Goal: Information Seeking & Learning: Get advice/opinions

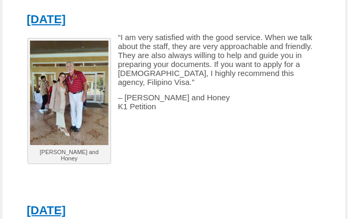
scroll to position [457, 0]
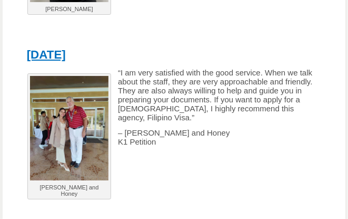
click at [140, 189] on p at bounding box center [174, 187] width 307 height 9
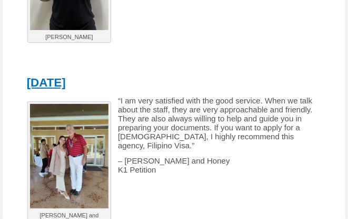
scroll to position [422, 0]
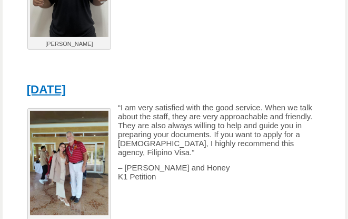
click at [158, 174] on p "– [PERSON_NAME] and Honey K1 Petition" at bounding box center [174, 172] width 307 height 18
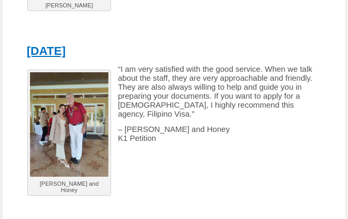
scroll to position [457, 0]
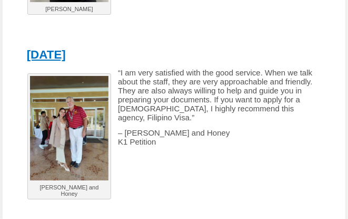
click at [205, 134] on p "– [PERSON_NAME] and Honey K1 Petition" at bounding box center [174, 137] width 307 height 18
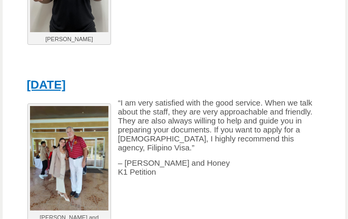
scroll to position [422, 0]
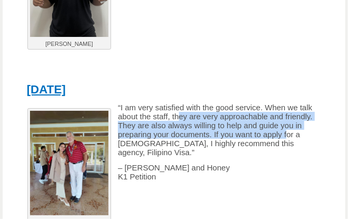
drag, startPoint x: 180, startPoint y: 125, endPoint x: 286, endPoint y: 139, distance: 106.3
click at [286, 139] on p "“I am very satisfied with the good service. When we talk about the staff, they …" at bounding box center [174, 130] width 307 height 54
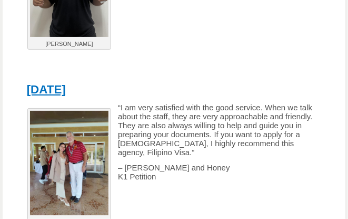
click at [264, 162] on div "[PERSON_NAME] and Honey “I am very satisfied with the good service. When we tal…" at bounding box center [174, 180] width 307 height 154
drag, startPoint x: 150, startPoint y: 133, endPoint x: 253, endPoint y: 172, distance: 110.6
click at [253, 172] on div "[PERSON_NAME] and Honey “I am very satisfied with the good service. When we tal…" at bounding box center [174, 180] width 307 height 154
click at [253, 172] on p "– [PERSON_NAME] and Honey K1 Petition" at bounding box center [174, 172] width 307 height 18
drag, startPoint x: 151, startPoint y: 149, endPoint x: 260, endPoint y: 173, distance: 111.8
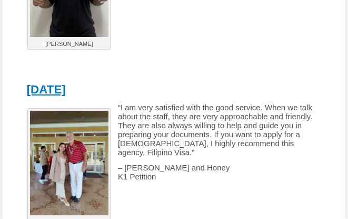
click at [260, 173] on div "[PERSON_NAME] and Honey “I am very satisfied with the good service. When we tal…" at bounding box center [174, 180] width 307 height 154
click at [260, 173] on p "– [PERSON_NAME] and Honey K1 Petition" at bounding box center [174, 172] width 307 height 18
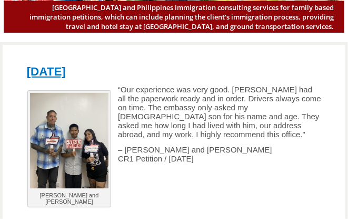
scroll to position [70, 0]
